Goal: Find specific page/section: Find specific page/section

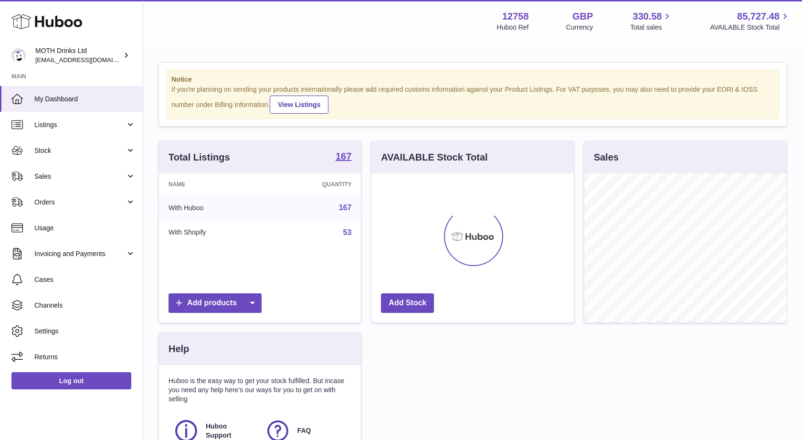
scroll to position [149, 202]
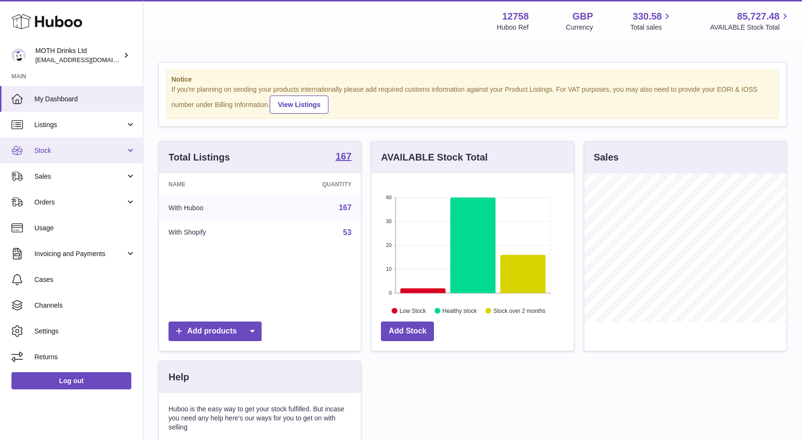
click at [52, 154] on span "Stock" at bounding box center [79, 150] width 91 height 9
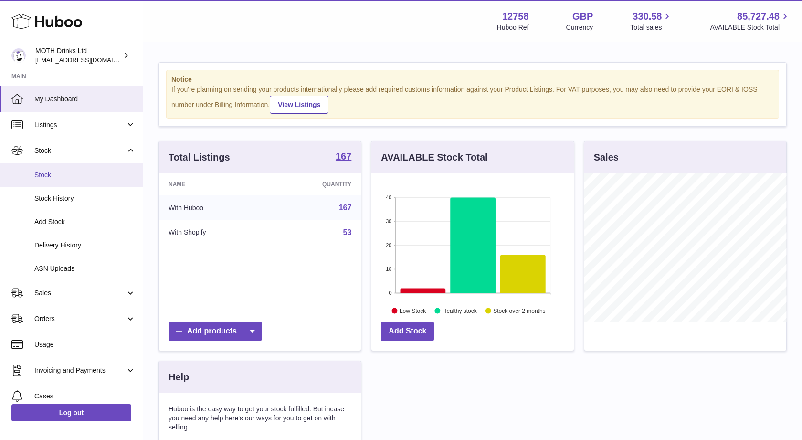
click at [63, 174] on span "Stock" at bounding box center [84, 174] width 101 height 9
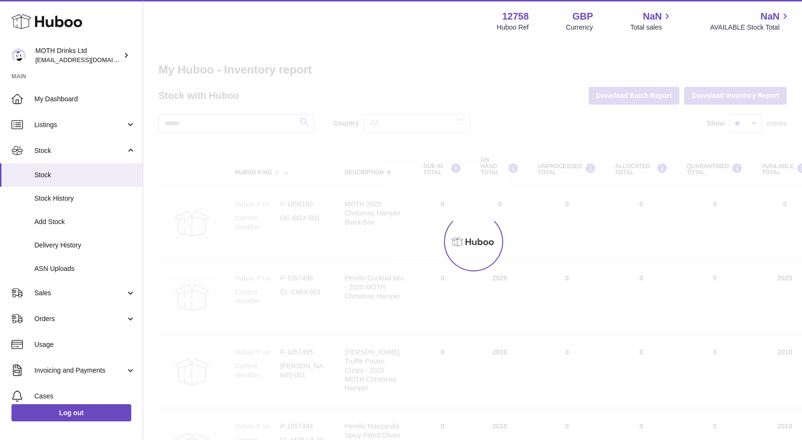
click at [85, 177] on ul "My Dashboard Listings Not with Huboo Listings with Huboo Bundles Stock Stock St…" at bounding box center [71, 286] width 143 height 400
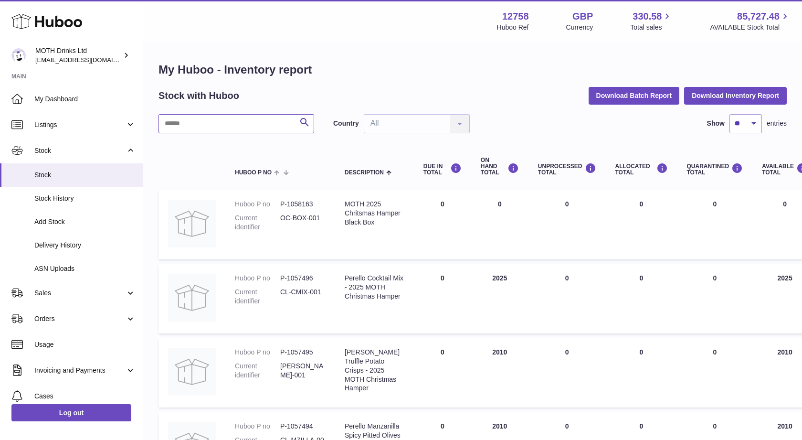
click at [232, 117] on input "text" at bounding box center [237, 123] width 156 height 19
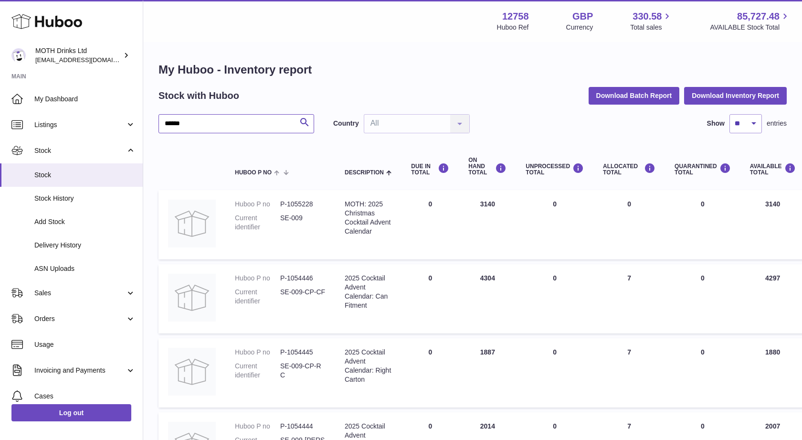
type input "******"
drag, startPoint x: 279, startPoint y: 216, endPoint x: 311, endPoint y: 216, distance: 32.5
click at [311, 216] on dl "Huboo P no P-1055228 Current identifier SE-009" at bounding box center [280, 218] width 91 height 37
